Goal: Feedback & Contribution: Submit feedback/report problem

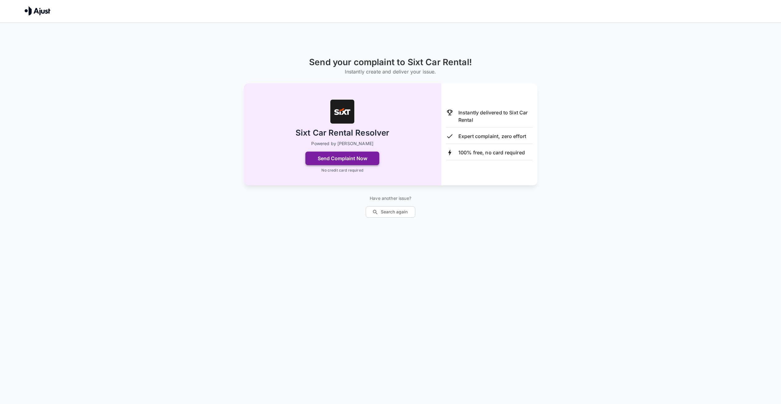
click at [334, 161] on button "Send Complaint Now" at bounding box center [342, 159] width 74 height 14
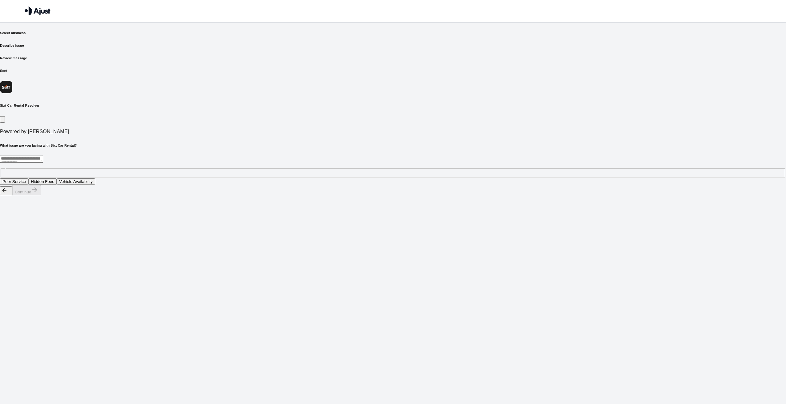
click at [43, 156] on textarea at bounding box center [21, 159] width 43 height 7
type textarea "*"
type textarea "**********"
click at [28, 179] on button "Poor Service" at bounding box center [14, 182] width 28 height 6
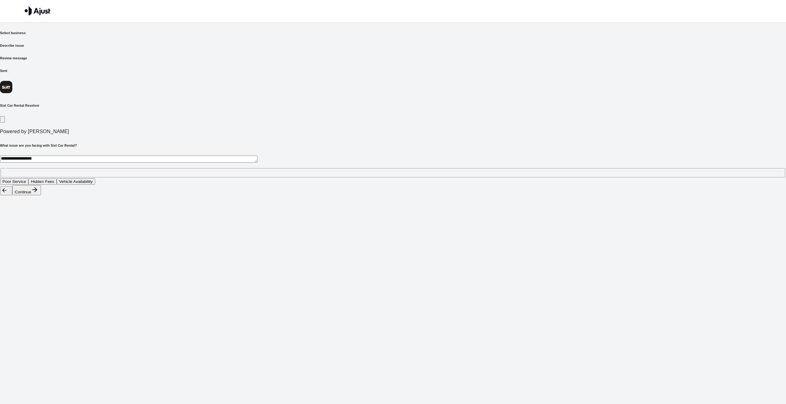
click at [41, 195] on button "Continue" at bounding box center [26, 190] width 29 height 10
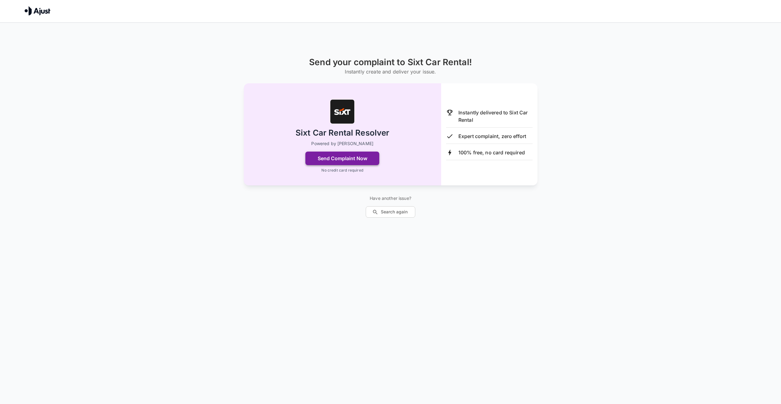
click at [354, 160] on button "Send Complaint Now" at bounding box center [342, 159] width 74 height 14
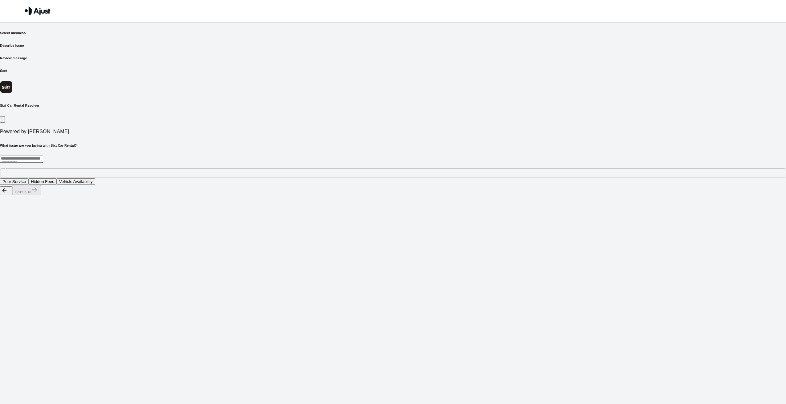
drag, startPoint x: 284, startPoint y: 138, endPoint x: 295, endPoint y: 139, distance: 10.2
click at [28, 179] on button "Poor Service" at bounding box center [14, 182] width 28 height 6
click at [95, 179] on button "Vehicle Availability" at bounding box center [76, 182] width 38 height 6
click at [28, 179] on button "Poor Service" at bounding box center [14, 182] width 28 height 6
click at [41, 195] on button "Continue" at bounding box center [26, 190] width 29 height 10
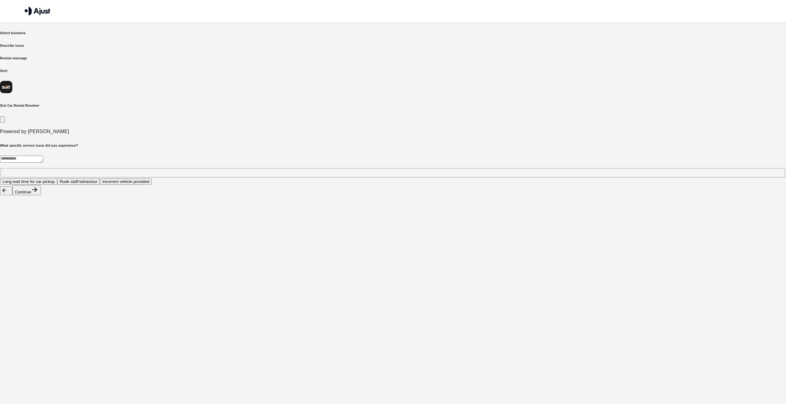
click at [100, 179] on button "Rude staff behaviour" at bounding box center [78, 182] width 43 height 6
click at [41, 195] on button "Continue" at bounding box center [26, 190] width 29 height 10
click at [313, 156] on div "* ​" at bounding box center [393, 167] width 786 height 22
click at [257, 156] on textarea at bounding box center [128, 159] width 257 height 7
type textarea "**********"
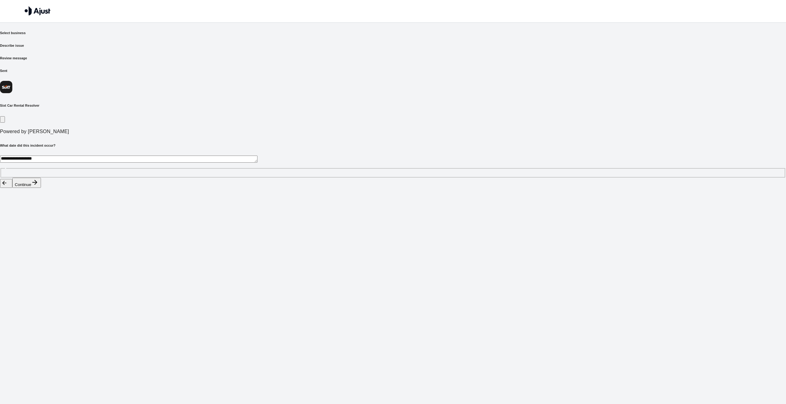
click at [41, 188] on button "Continue" at bounding box center [26, 183] width 29 height 10
click at [79, 179] on button "Apology and compensation" at bounding box center [51, 182] width 54 height 6
click at [41, 195] on button "Continue" at bounding box center [26, 190] width 29 height 10
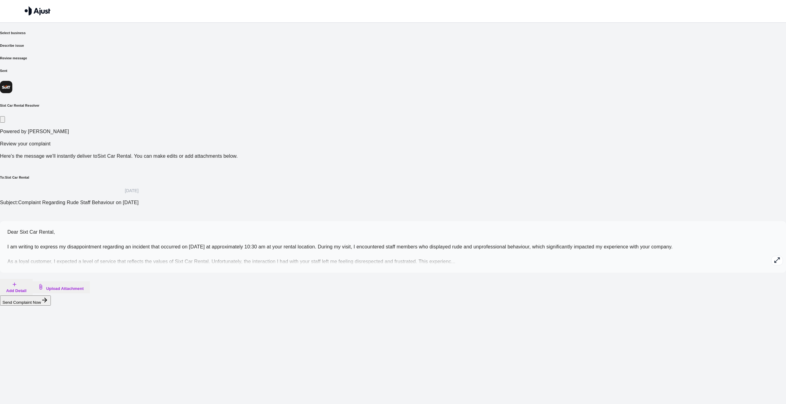
click at [33, 279] on button "Add Detail" at bounding box center [16, 287] width 33 height 17
click at [53, 326] on textarea at bounding box center [29, 340] width 48 height 28
click at [397, 311] on div at bounding box center [393, 311] width 786 height 0
click at [773, 257] on icon "button" at bounding box center [776, 260] width 7 height 7
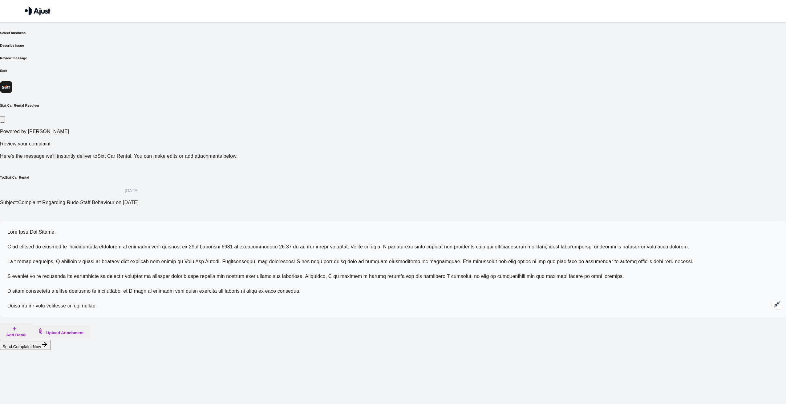
click at [360, 230] on span at bounding box center [350, 269] width 686 height 79
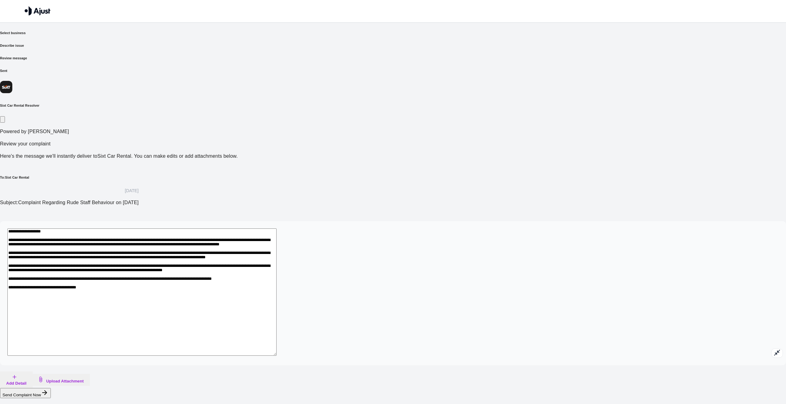
click at [276, 229] on textarea at bounding box center [141, 292] width 269 height 127
click at [276, 229] on textarea at bounding box center [141, 296] width 269 height 135
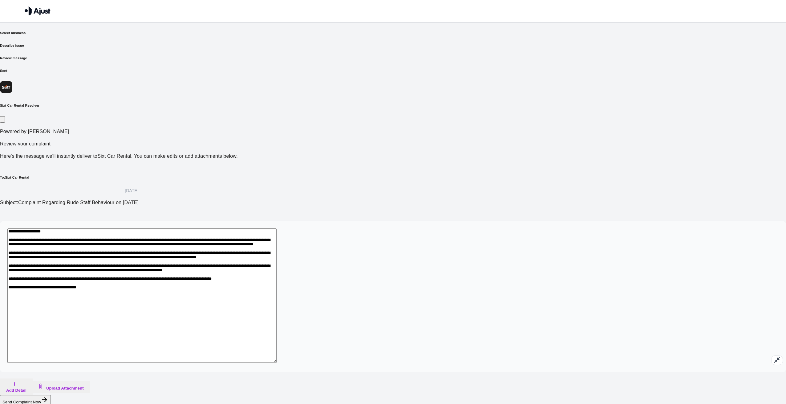
click at [276, 229] on textarea at bounding box center [141, 296] width 269 height 135
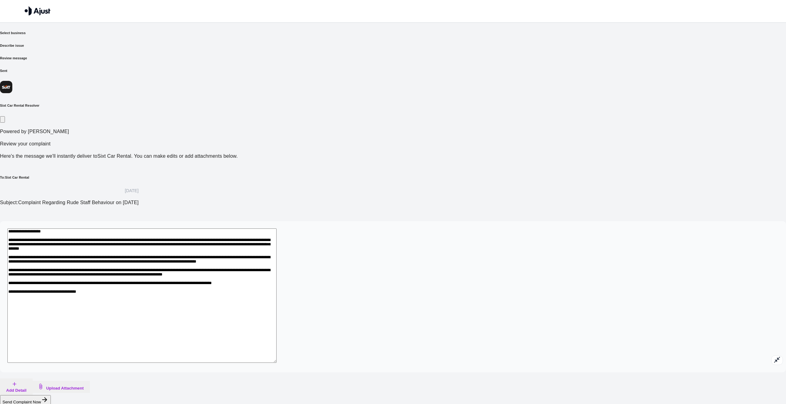
click at [276, 229] on textarea at bounding box center [141, 296] width 269 height 135
drag, startPoint x: 348, startPoint y: 168, endPoint x: 323, endPoint y: 170, distance: 24.7
click at [276, 229] on textarea at bounding box center [141, 296] width 269 height 135
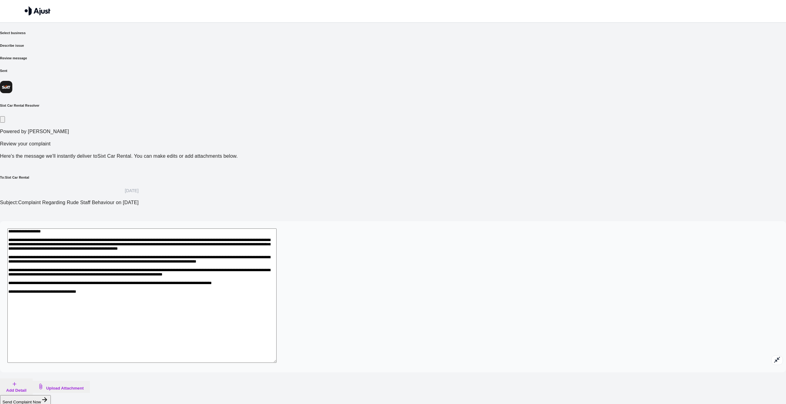
click at [276, 229] on textarea at bounding box center [141, 296] width 269 height 135
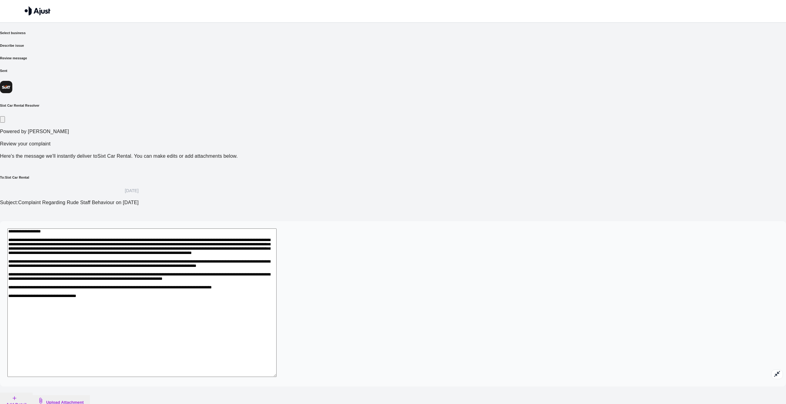
click at [276, 229] on textarea at bounding box center [141, 303] width 269 height 149
click at [276, 273] on textarea at bounding box center [141, 303] width 269 height 149
click at [276, 278] on textarea at bounding box center [141, 303] width 269 height 149
paste textarea "**********"
click at [275, 282] on textarea at bounding box center [141, 303] width 269 height 149
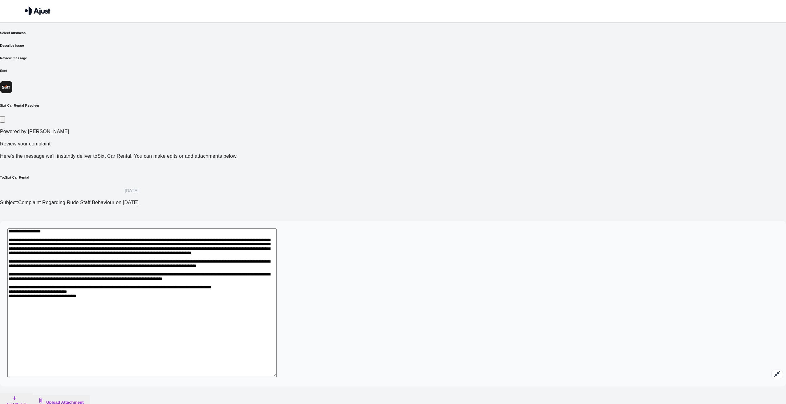
drag, startPoint x: 362, startPoint y: 281, endPoint x: 260, endPoint y: 282, distance: 102.5
click at [260, 282] on textarea at bounding box center [141, 303] width 269 height 149
click at [276, 229] on textarea at bounding box center [141, 303] width 269 height 149
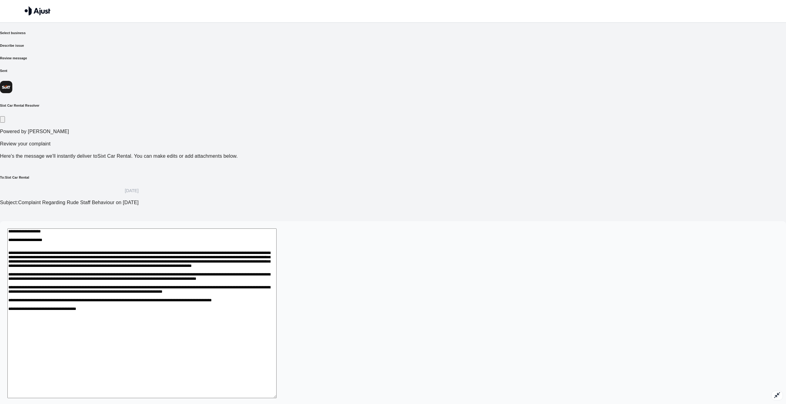
paste textarea "**********"
click at [276, 229] on textarea at bounding box center [141, 314] width 269 height 170
click at [276, 229] on textarea at bounding box center [141, 317] width 269 height 177
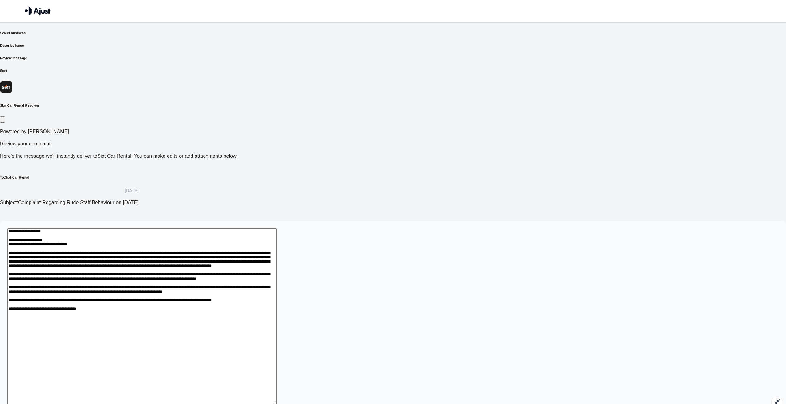
click at [276, 229] on textarea at bounding box center [141, 317] width 269 height 177
type textarea "**********"
drag, startPoint x: 367, startPoint y: 320, endPoint x: 352, endPoint y: 316, distance: 14.8
click at [352, 320] on div "*" at bounding box center [392, 318] width 771 height 179
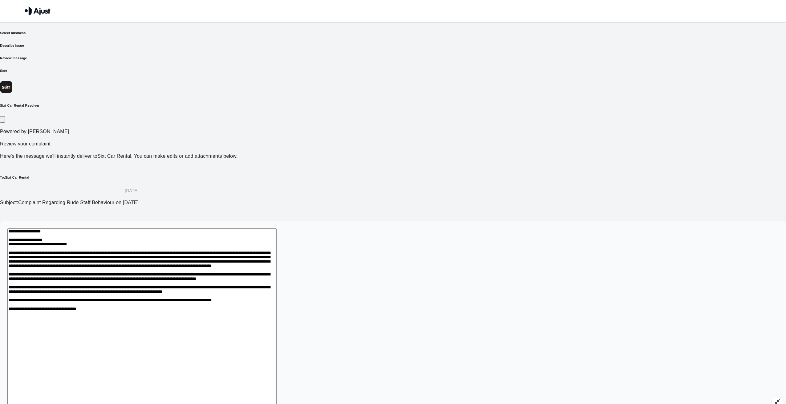
drag, startPoint x: 361, startPoint y: 317, endPoint x: 257, endPoint y: 146, distance: 201.0
click at [257, 221] on div "*" at bounding box center [393, 318] width 786 height 194
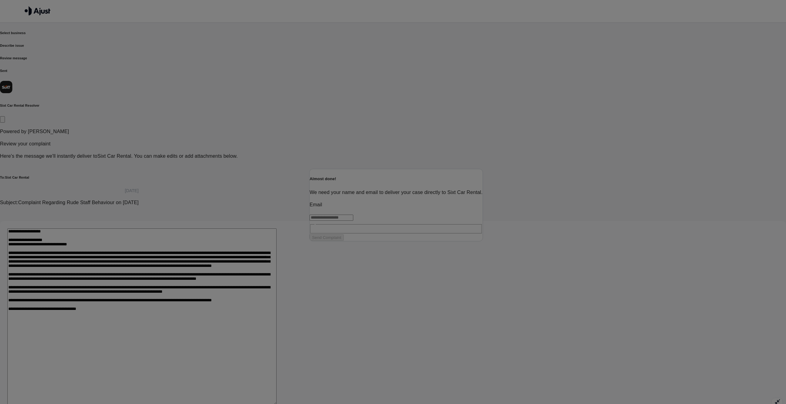
click at [353, 215] on input "text" at bounding box center [331, 218] width 44 height 6
type input "**********"
click at [353, 220] on input "text" at bounding box center [331, 223] width 44 height 6
type input "***"
type input "**"
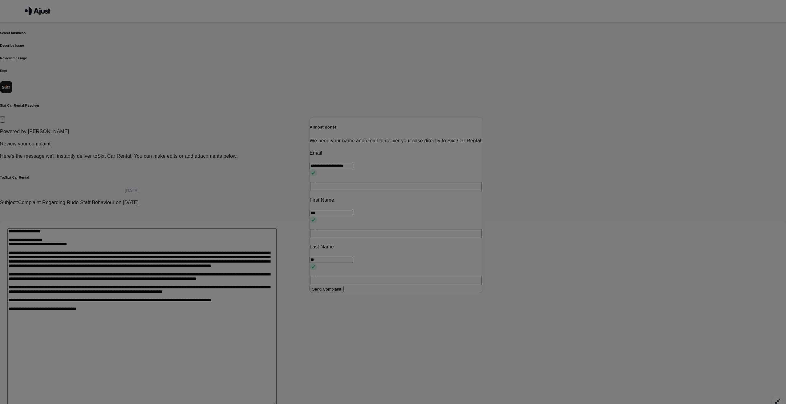
click at [344, 286] on button "Send Complaint" at bounding box center [326, 289] width 34 height 6
